Goal: Find specific page/section: Find specific page/section

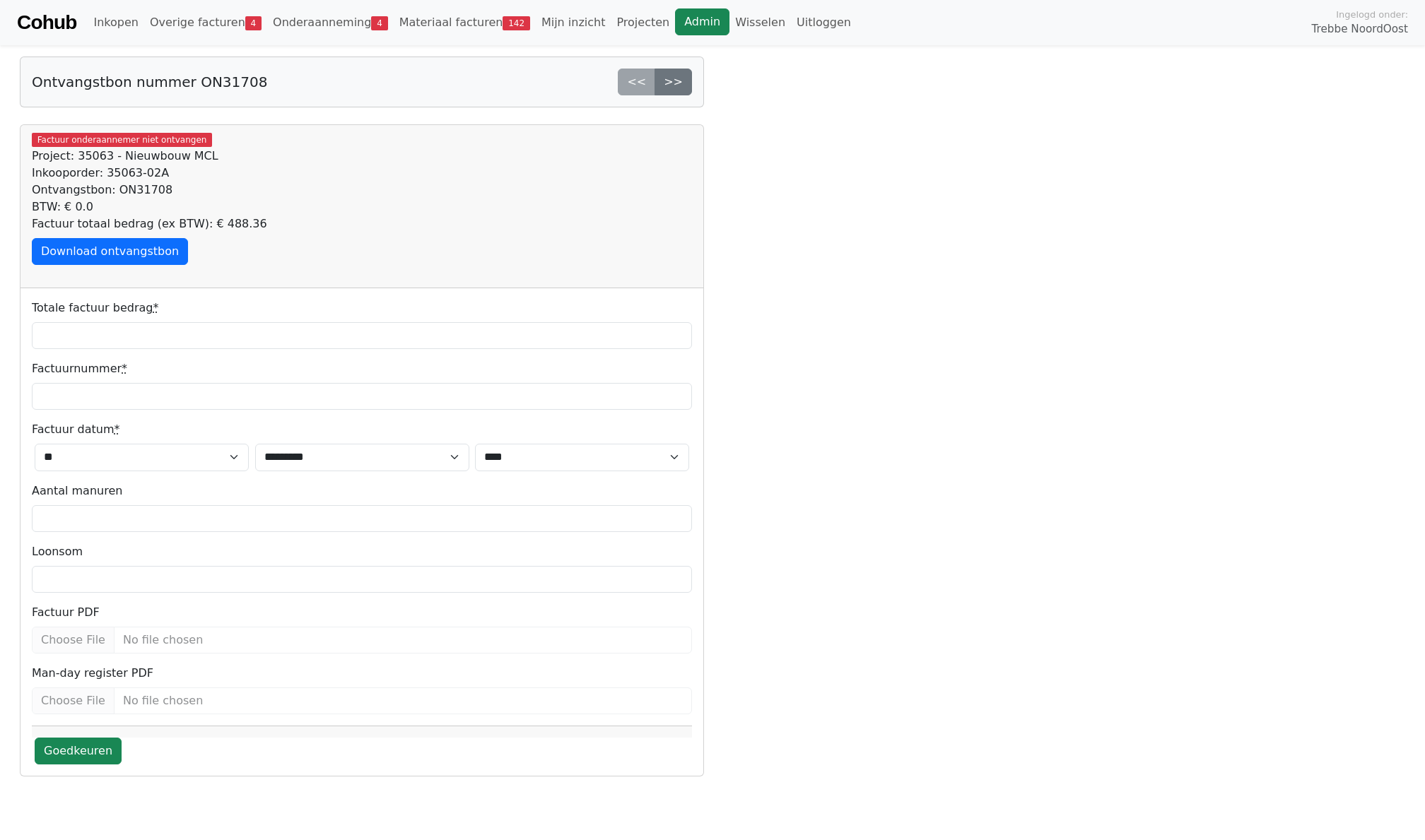
click at [676, 17] on link "Admin" at bounding box center [703, 22] width 54 height 27
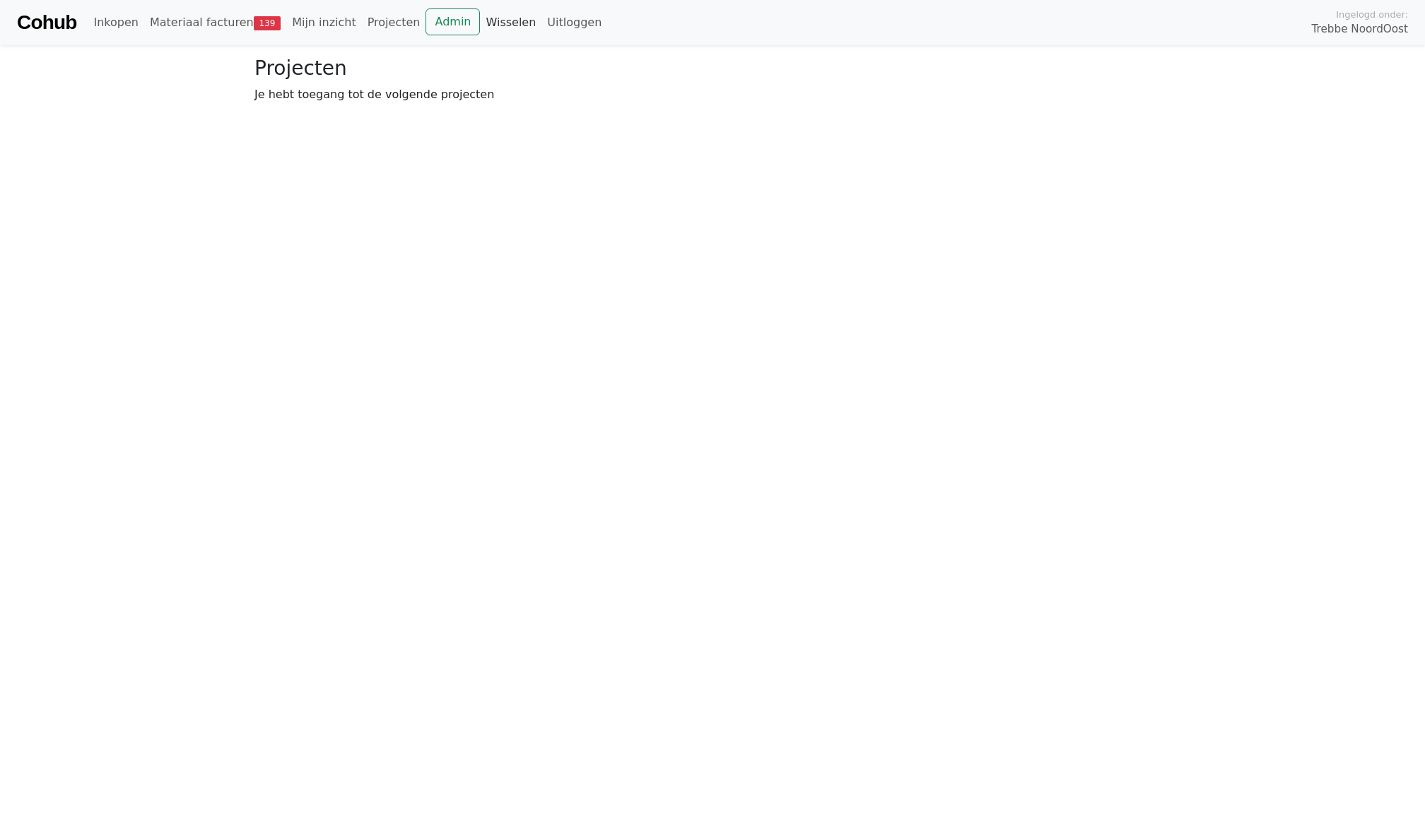
click at [491, 19] on link "Wisselen" at bounding box center [510, 22] width 61 height 28
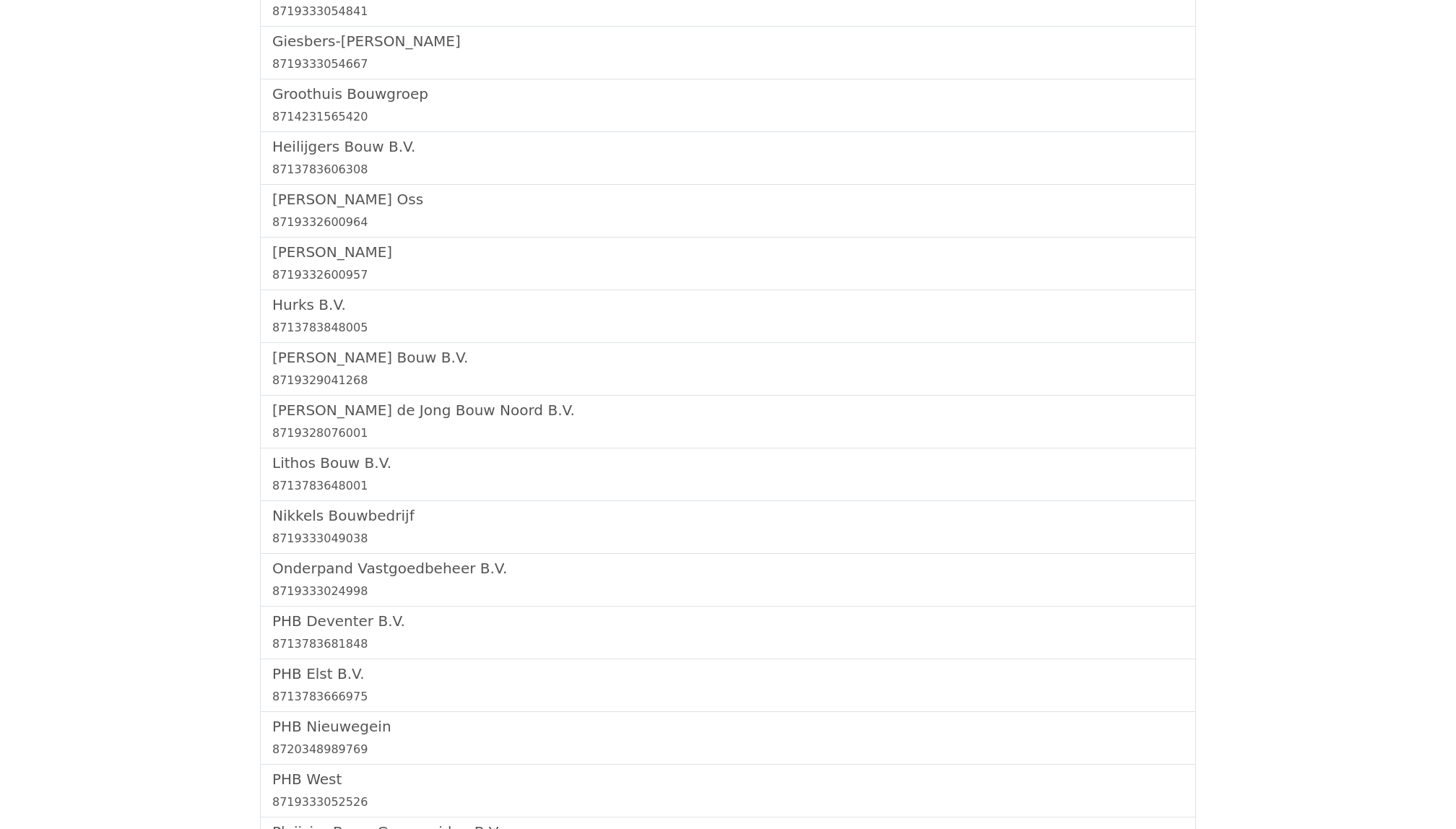
scroll to position [1525, 0]
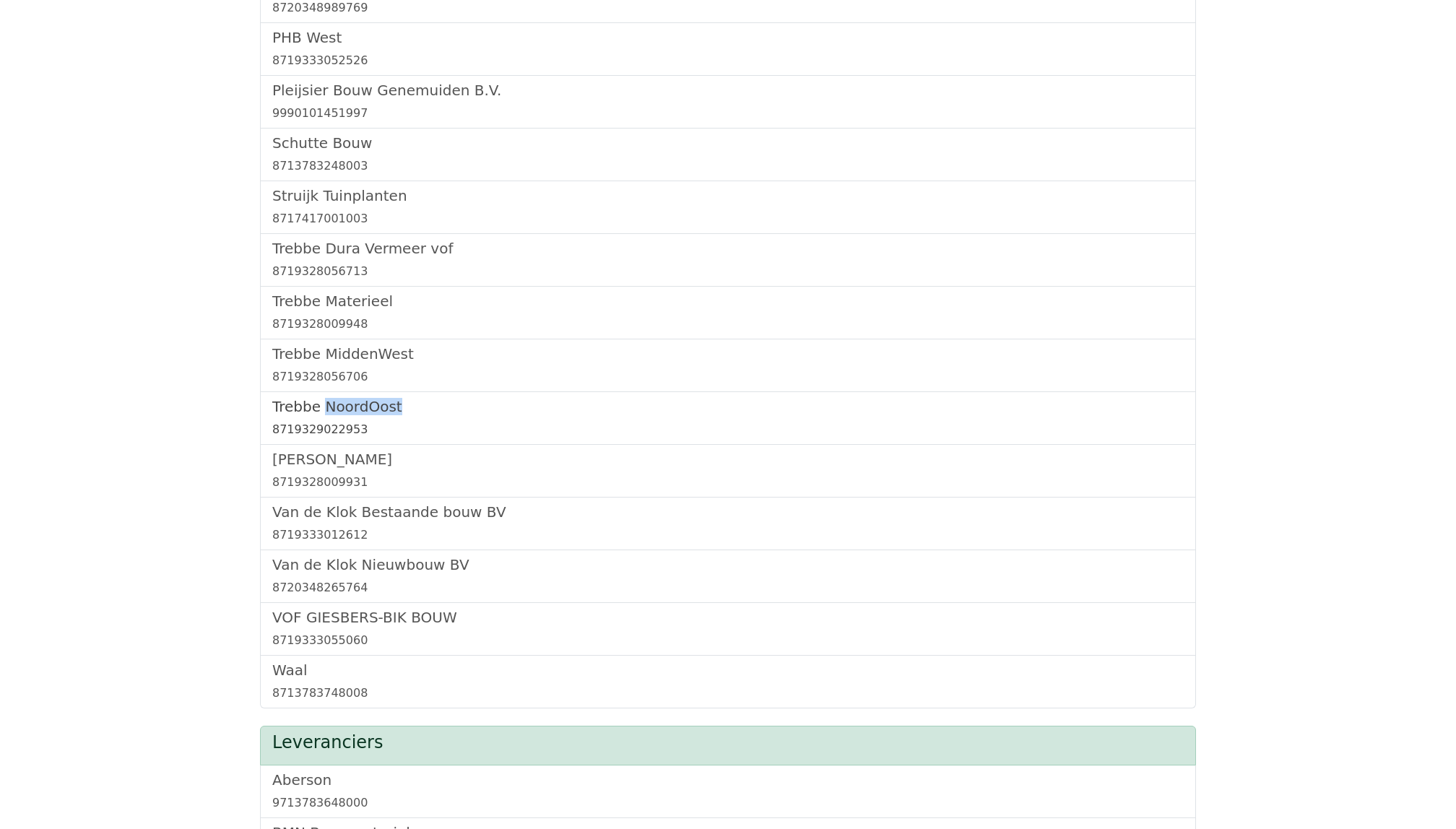
click at [324, 415] on h5 "Trebbe NoordOost" at bounding box center [728, 407] width 911 height 18
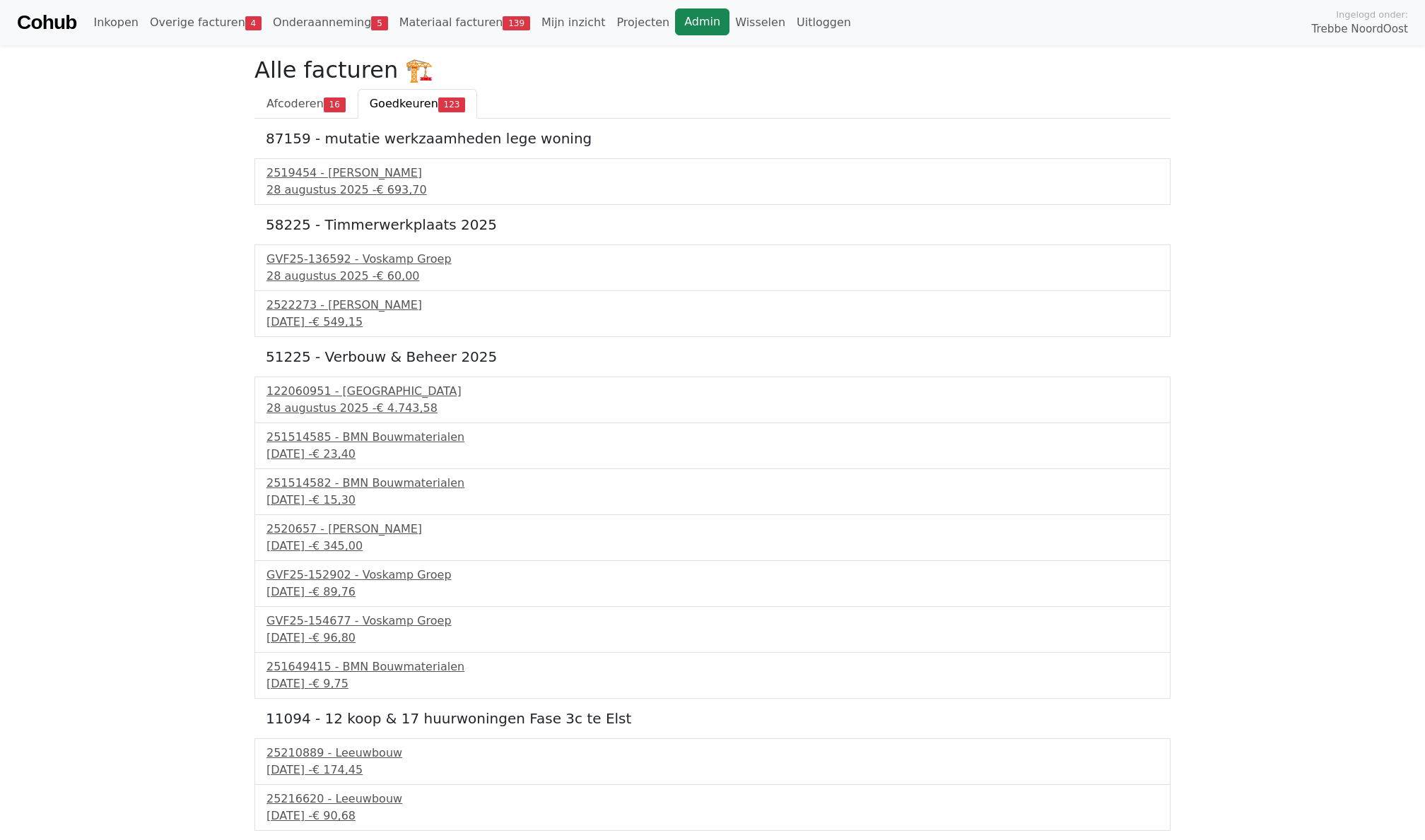
click at [699, 21] on link "Admin" at bounding box center [703, 22] width 54 height 27
